Goal: Information Seeking & Learning: Understand process/instructions

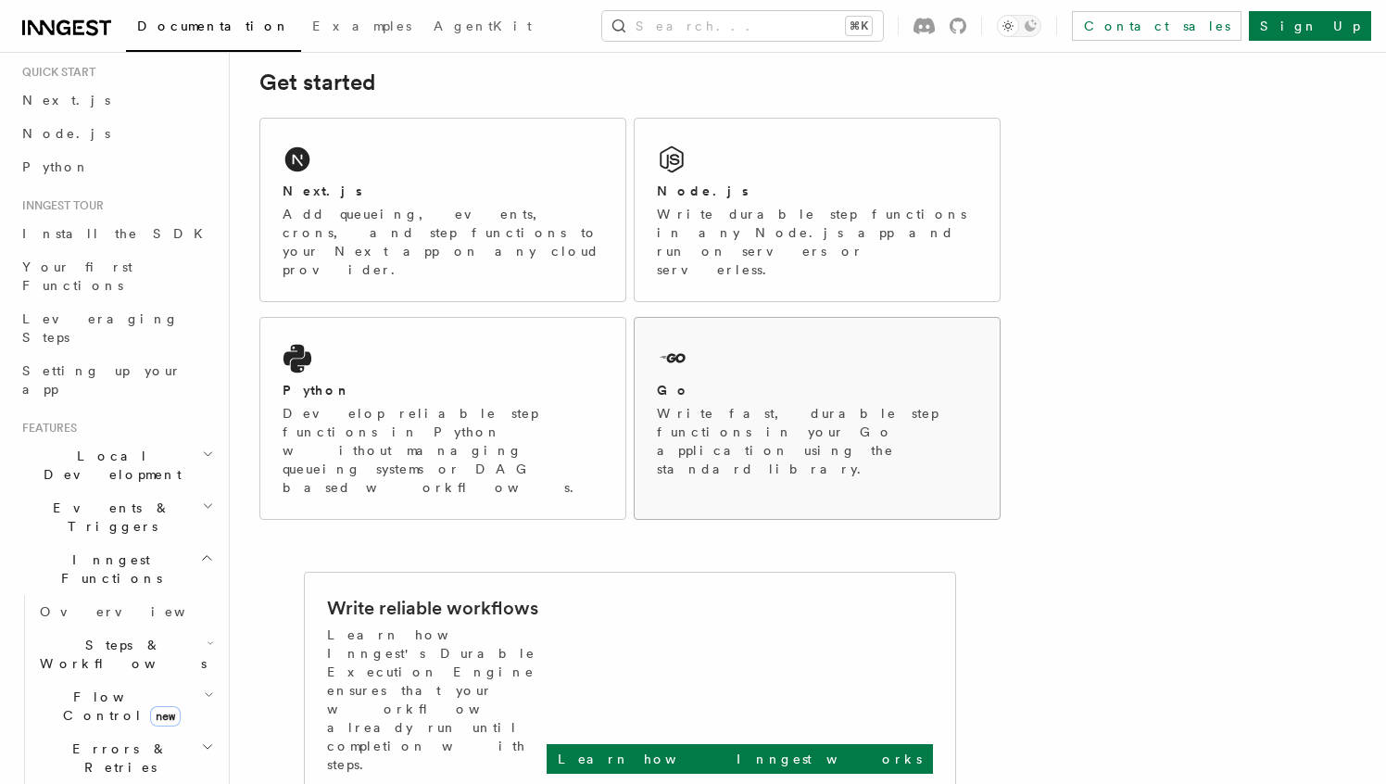
scroll to position [248, 0]
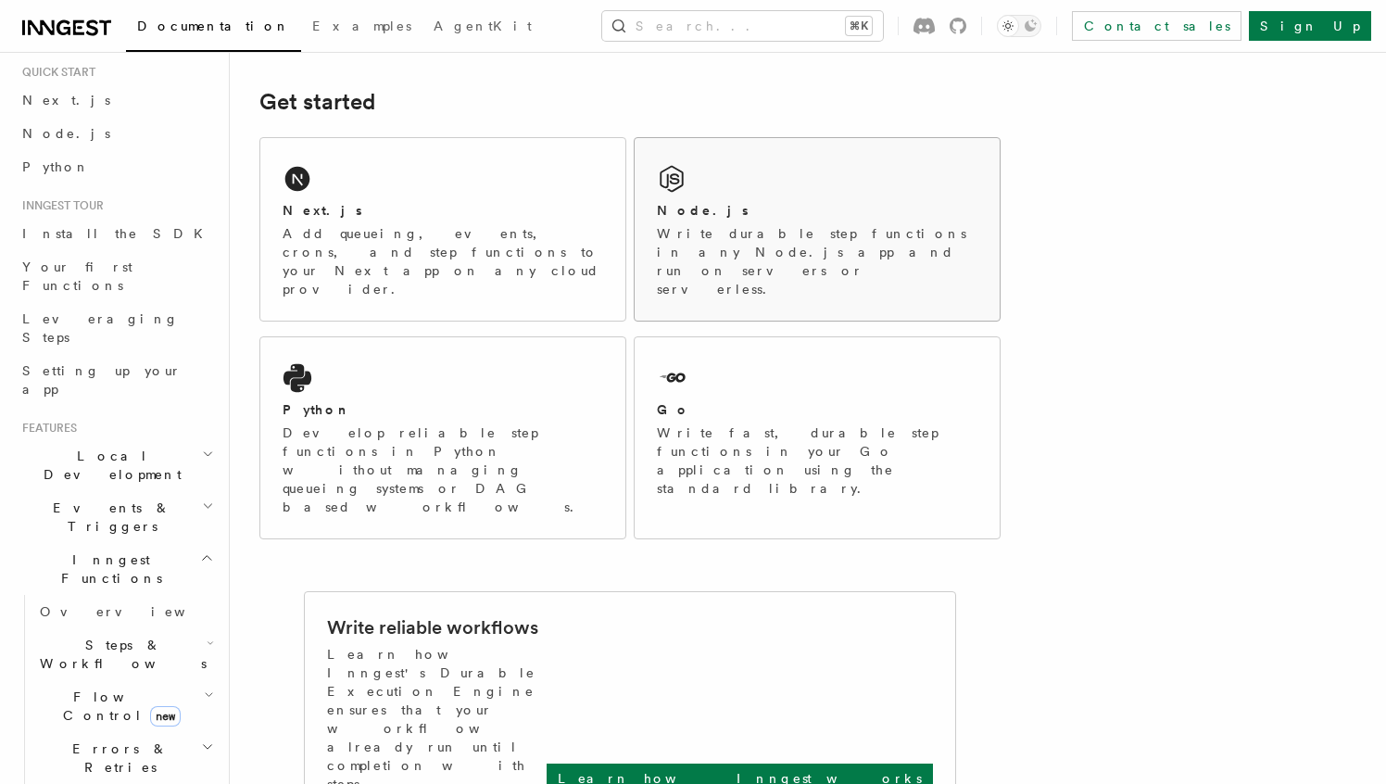
click at [755, 233] on p "Write durable step functions in any Node.js app and run on servers or serverles…" at bounding box center [817, 261] width 320 height 74
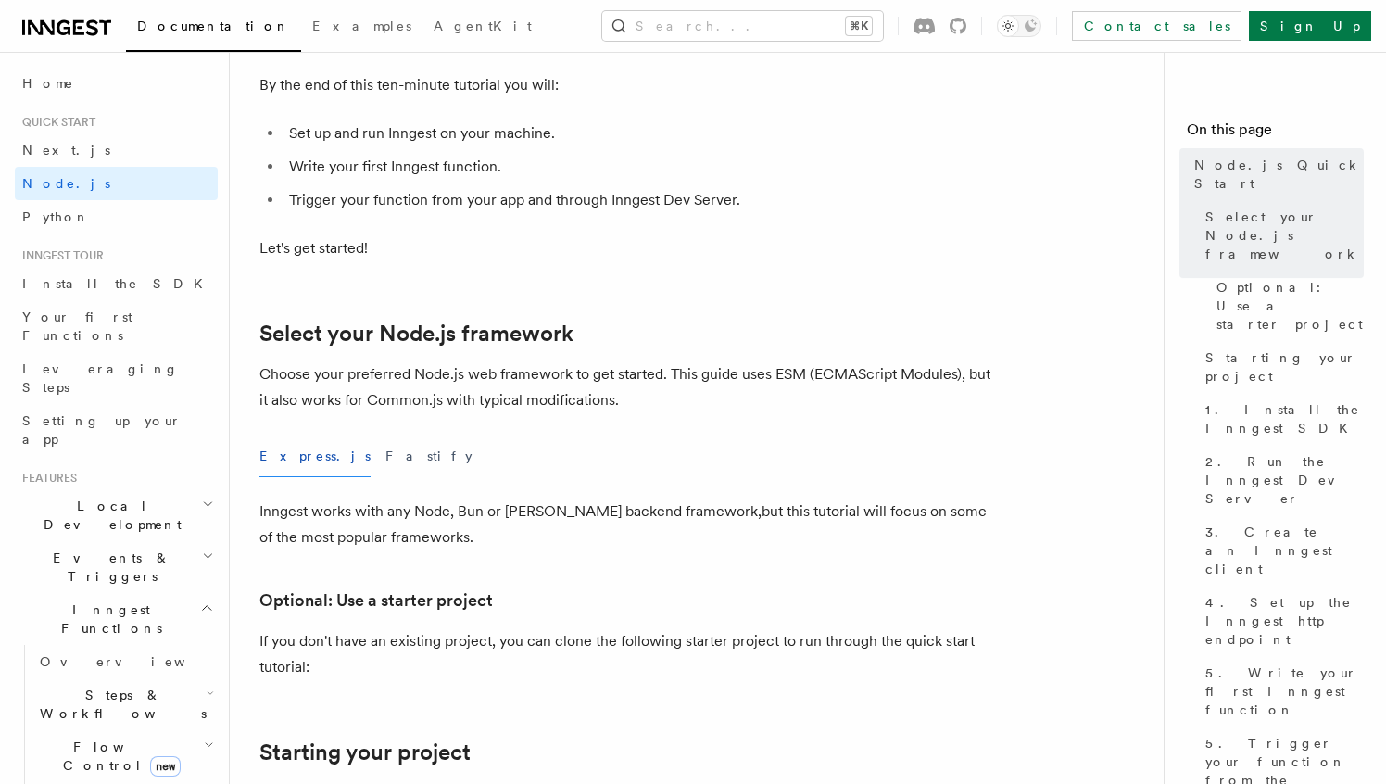
scroll to position [445, 0]
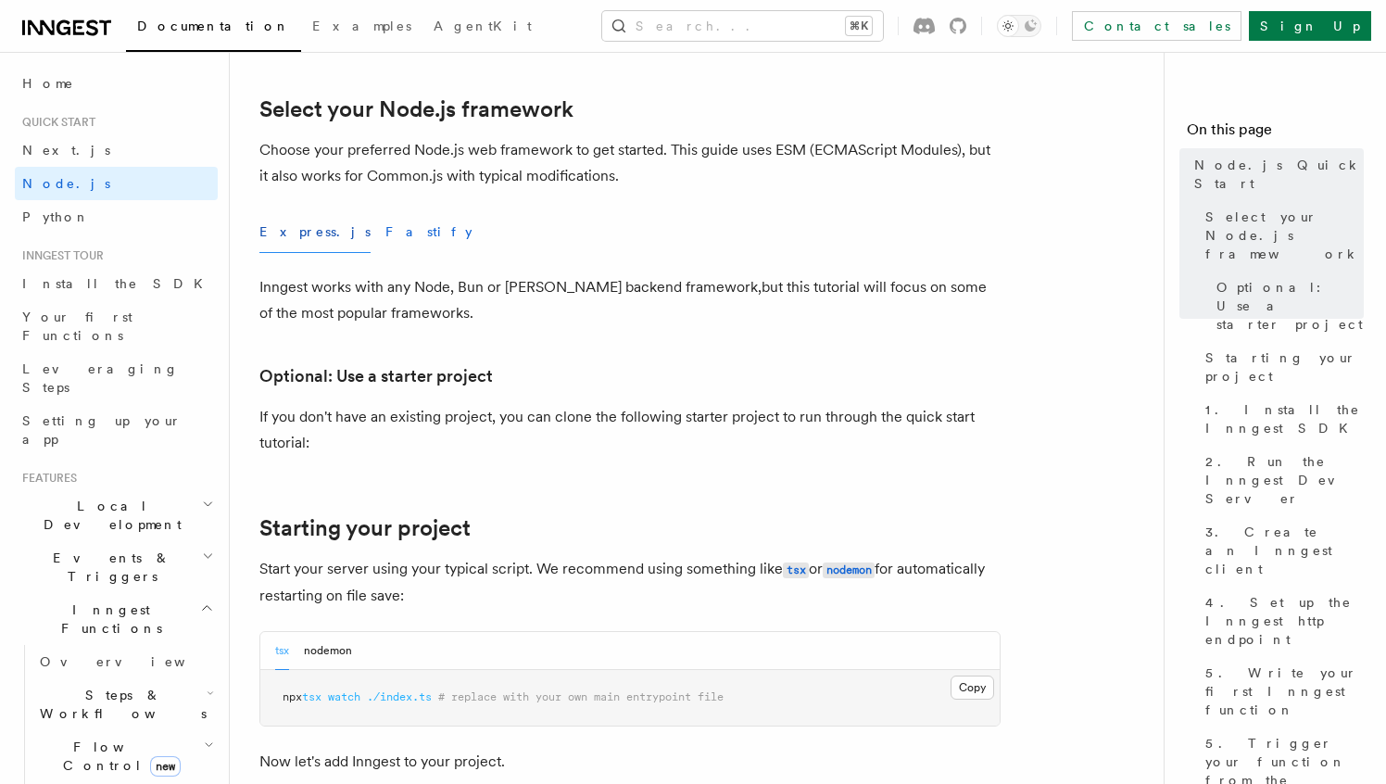
click at [385, 232] on button "Fastify" at bounding box center [428, 232] width 87 height 42
